Goal: Transaction & Acquisition: Purchase product/service

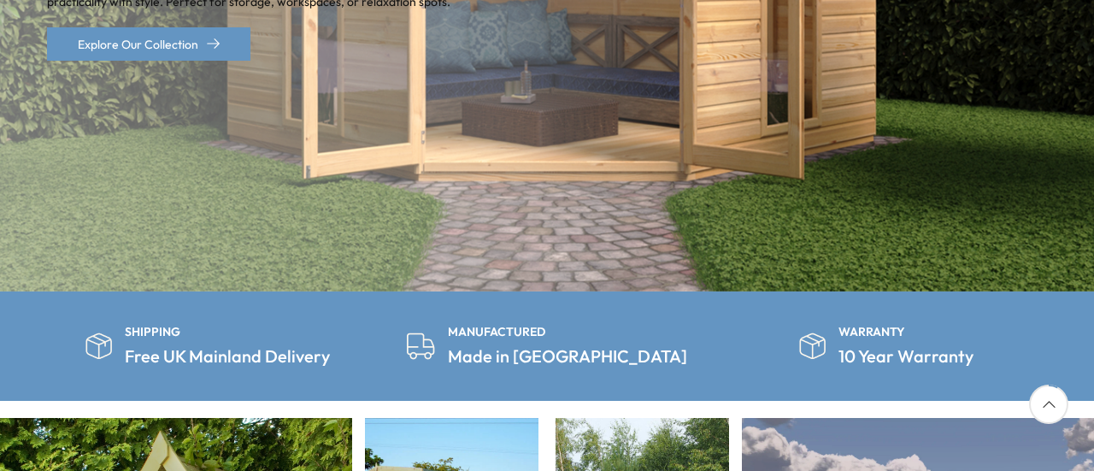
scroll to position [155, 0]
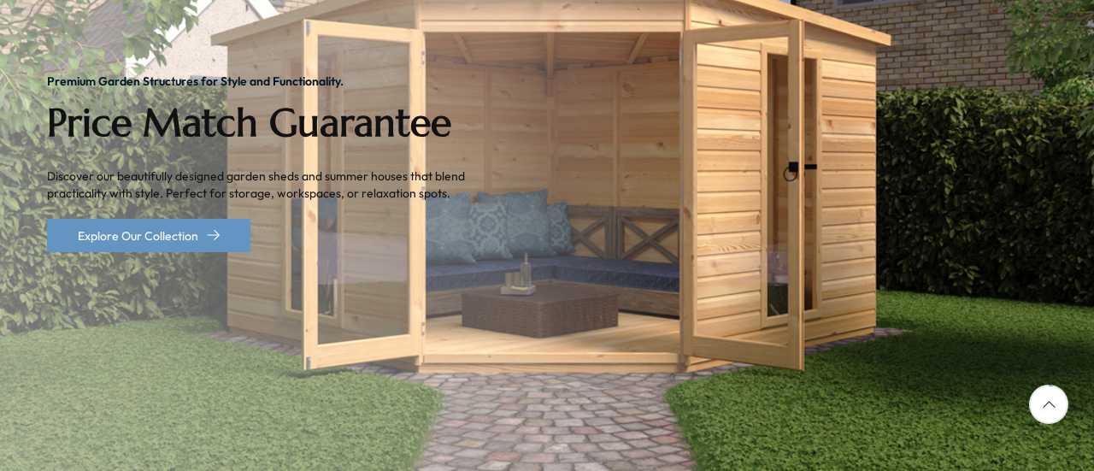
click at [0, 225] on img "1 / 2" at bounding box center [547, 164] width 1094 height 638
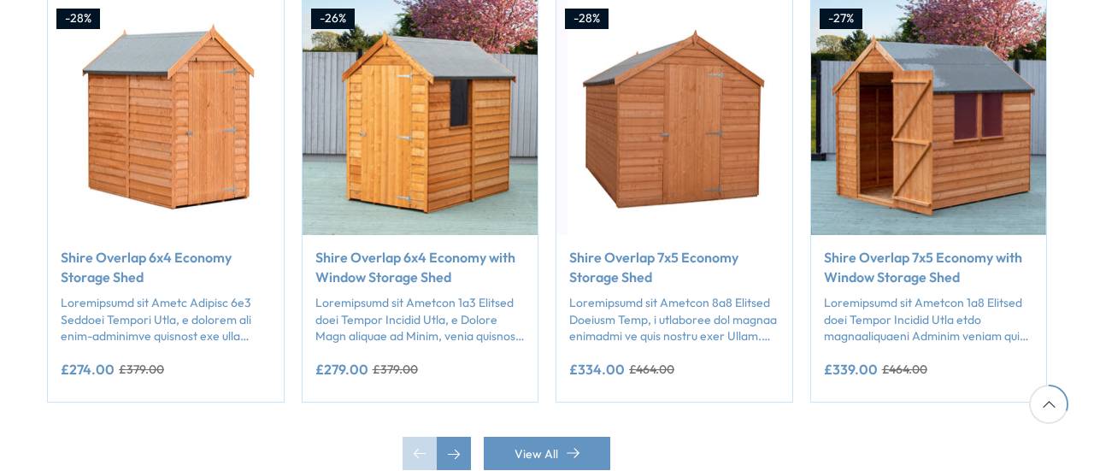
scroll to position [0, 2414]
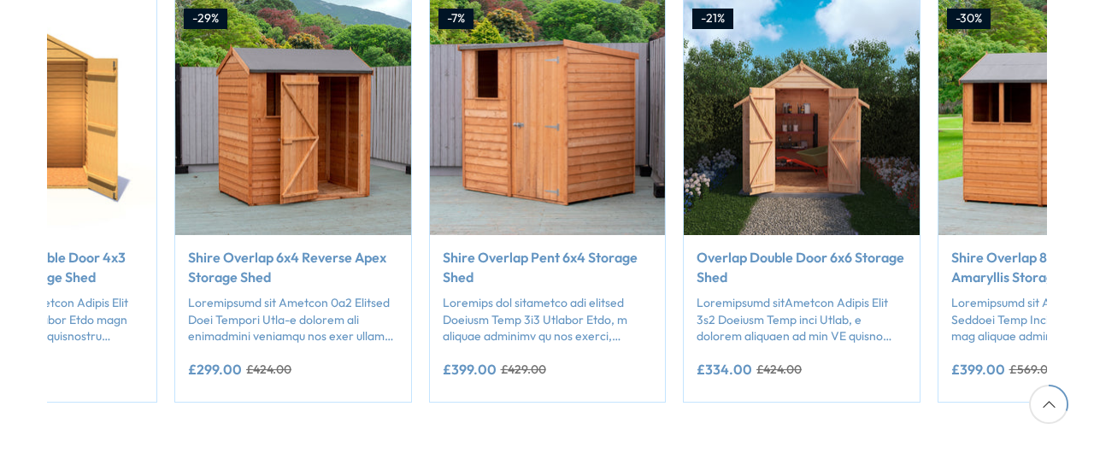
click at [605, 151] on img "12 / 50" at bounding box center [548, 118] width 236 height 236
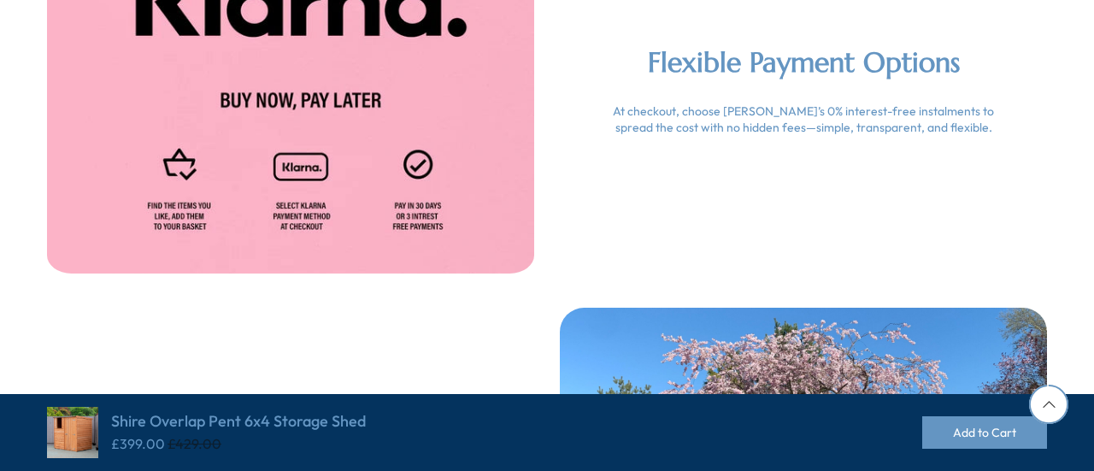
scroll to position [3424, 0]
